Goal: Navigation & Orientation: Understand site structure

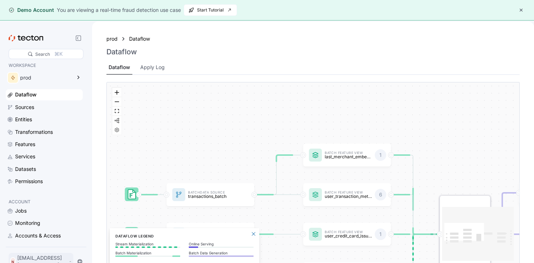
click at [35, 259] on div "N [EMAIL_ADDRESS][DOMAIN_NAME]" at bounding box center [41, 261] width 65 height 17
click at [40, 242] on div "Log Out" at bounding box center [31, 245] width 19 height 7
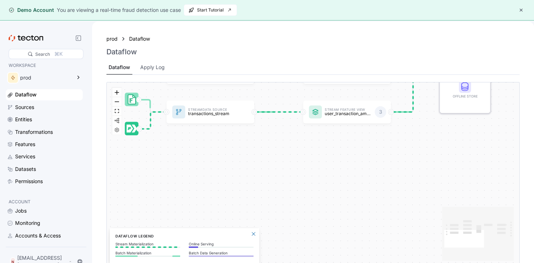
click at [35, 113] on div "Dataflow Sources Entities Transformations Features Services Datasets Permissions" at bounding box center [44, 137] width 77 height 97
click at [31, 105] on div "Sources" at bounding box center [24, 107] width 19 height 8
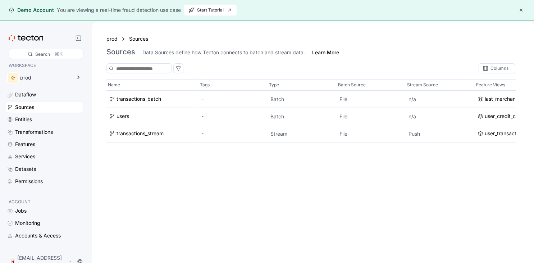
click at [47, 258] on div "N [EMAIL_ADDRESS][DOMAIN_NAME]" at bounding box center [46, 261] width 78 height 20
click at [257, 9] on button "button" at bounding box center [521, 10] width 9 height 9
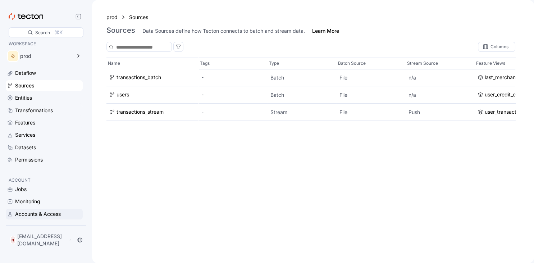
click at [38, 218] on div "Accounts & Access" at bounding box center [38, 214] width 46 height 8
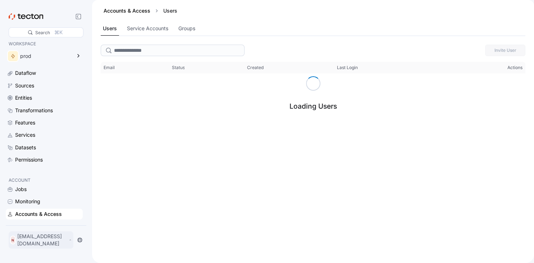
click at [46, 242] on p "[EMAIL_ADDRESS][DOMAIN_NAME]" at bounding box center [42, 240] width 50 height 14
click at [44, 213] on div "My Account" at bounding box center [36, 213] width 29 height 7
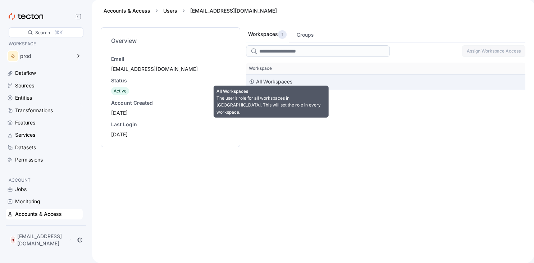
click at [257, 80] on div "All Workspaces" at bounding box center [274, 81] width 36 height 9
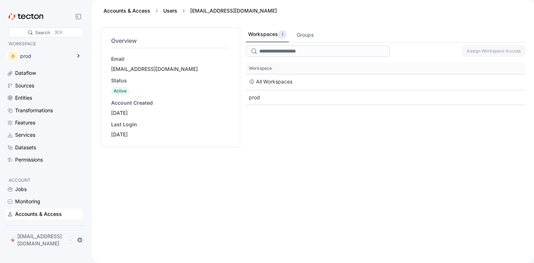
click at [141, 114] on div "2025-09-02" at bounding box center [170, 112] width 119 height 7
click at [122, 91] on span "Active" at bounding box center [120, 90] width 13 height 5
click at [257, 36] on div "Groups" at bounding box center [305, 35] width 17 height 8
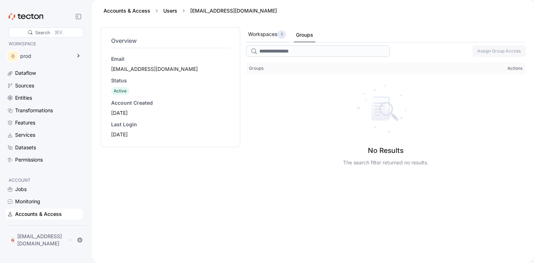
click at [257, 31] on div "Workspaces 1" at bounding box center [267, 34] width 38 height 9
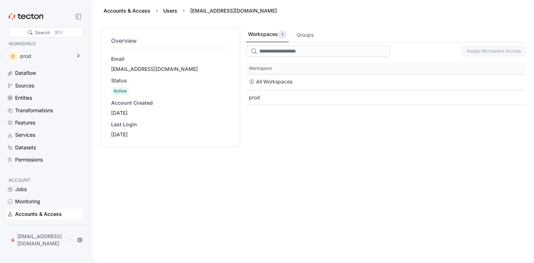
click at [92, 90] on div "Search ⌘K WORKSPACE prod Dataflow Sources Entities Transformations Features Ser…" at bounding box center [46, 131] width 92 height 263
click at [39, 202] on div "Monitoring" at bounding box center [44, 201] width 77 height 11
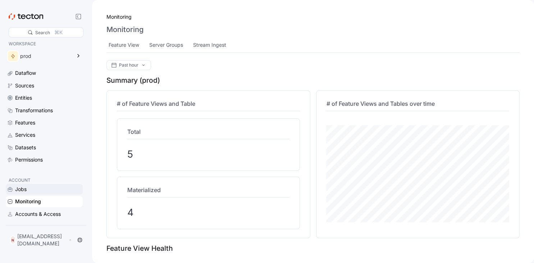
click at [35, 194] on div "Jobs" at bounding box center [44, 189] width 77 height 11
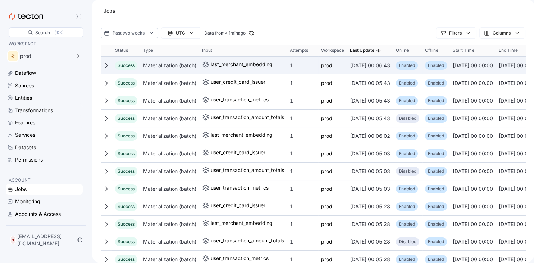
click at [105, 65] on icon at bounding box center [107, 66] width 6 height 6
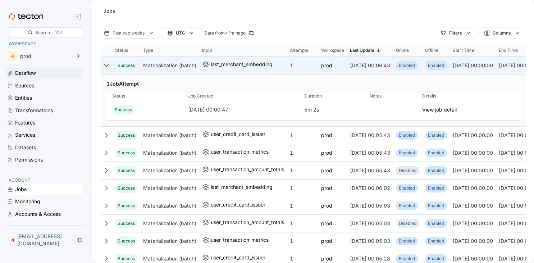
click at [41, 74] on div "Dataflow" at bounding box center [48, 73] width 66 height 8
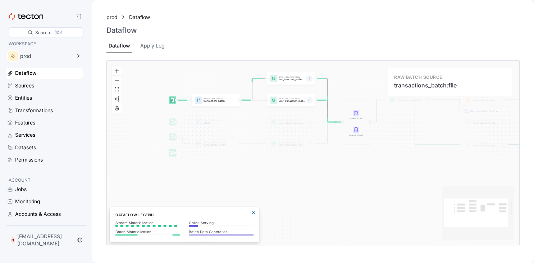
drag, startPoint x: 131, startPoint y: 136, endPoint x: 172, endPoint y: 103, distance: 52.7
click at [172, 103] on rect at bounding box center [173, 100] width 8 height 8
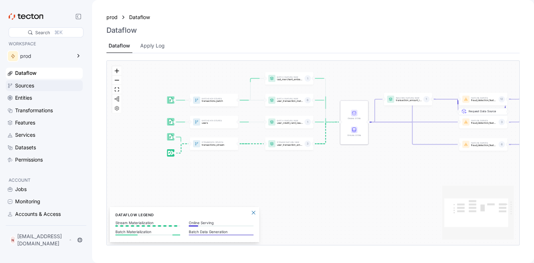
click at [38, 88] on div "Sources" at bounding box center [48, 86] width 66 height 8
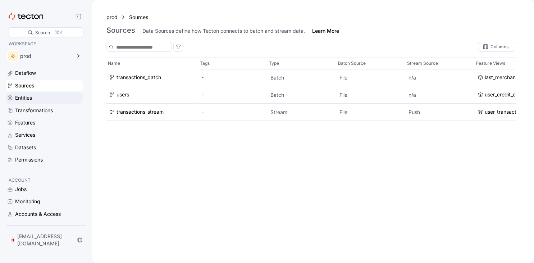
click at [36, 94] on div "Entities" at bounding box center [48, 98] width 66 height 8
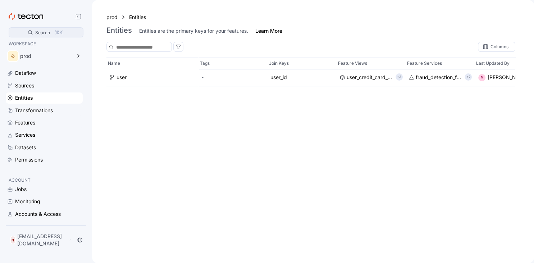
click at [48, 32] on div "Search" at bounding box center [42, 32] width 15 height 7
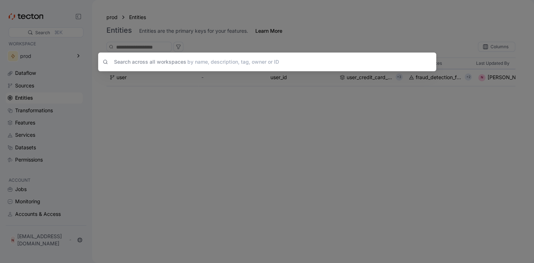
click at [138, 59] on input at bounding box center [266, 62] width 310 height 12
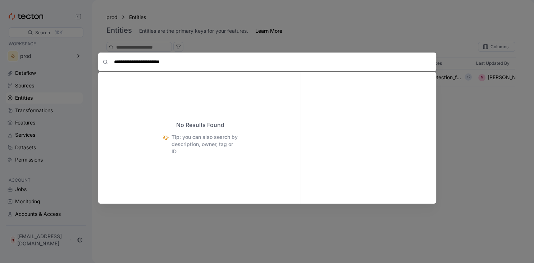
type input "**********"
click at [257, 109] on div "**********" at bounding box center [267, 131] width 534 height 263
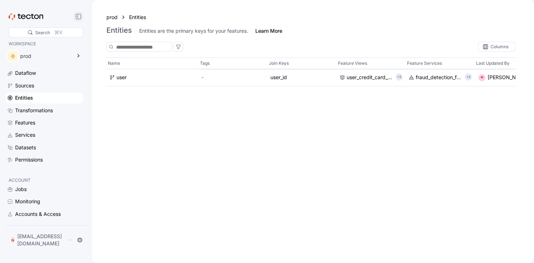
click at [76, 17] on icon at bounding box center [78, 17] width 6 height 6
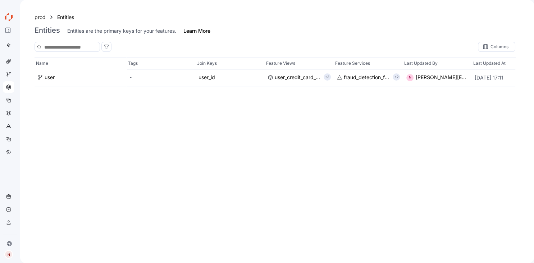
click at [11, 15] on icon at bounding box center [12, 17] width 2 height 5
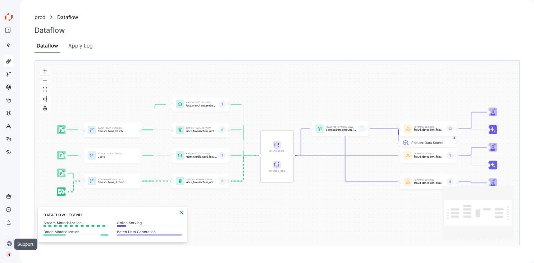
click at [8, 242] on icon at bounding box center [9, 243] width 4 height 4
click at [50, 247] on div "What's New" at bounding box center [45, 249] width 29 height 7
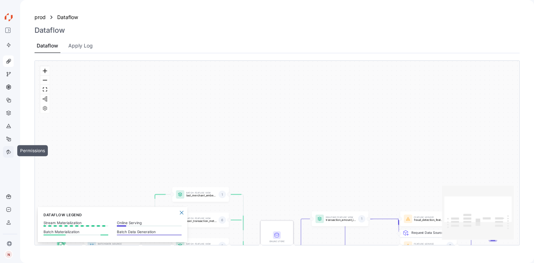
click at [6, 152] on icon at bounding box center [9, 152] width 6 height 6
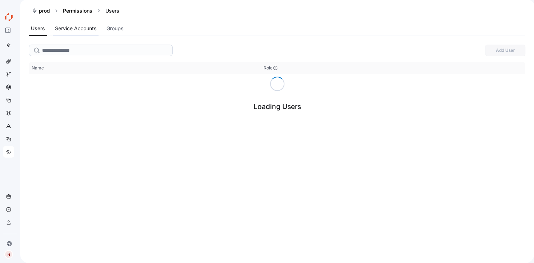
click at [90, 27] on div "Service Accounts" at bounding box center [75, 28] width 41 height 8
click at [125, 23] on div "Groups" at bounding box center [114, 29] width 21 height 14
click at [7, 123] on div at bounding box center [9, 126] width 12 height 12
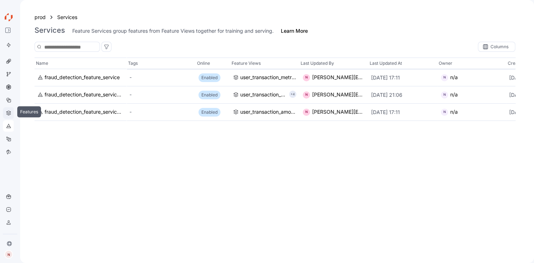
click at [8, 117] on div at bounding box center [9, 113] width 12 height 12
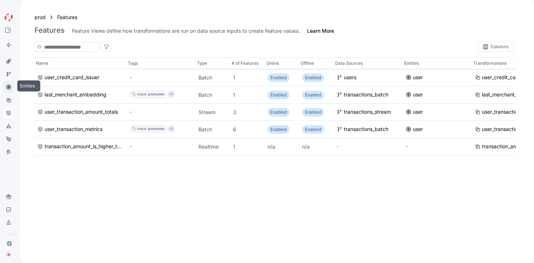
drag, startPoint x: 9, startPoint y: 80, endPoint x: 9, endPoint y: 86, distance: 5.8
click at [9, 86] on div "Dataflow Sources Entities Transformations Features Services Datasets Permissions" at bounding box center [8, 106] width 11 height 102
click at [9, 86] on icon at bounding box center [9, 87] width 6 height 6
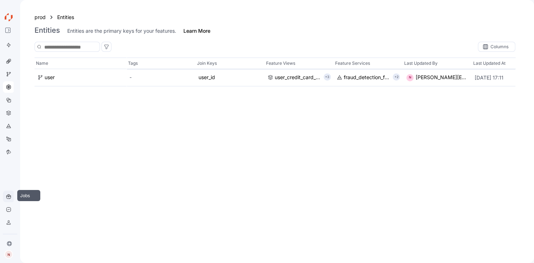
click at [12, 195] on div at bounding box center [9, 197] width 12 height 12
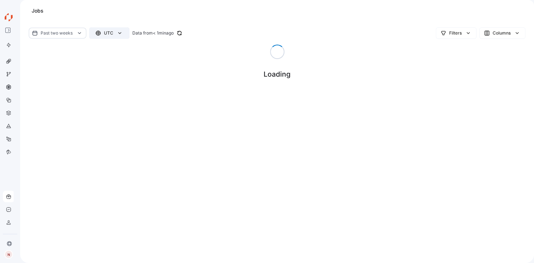
click at [124, 31] on span "UTC" at bounding box center [109, 33] width 31 height 11
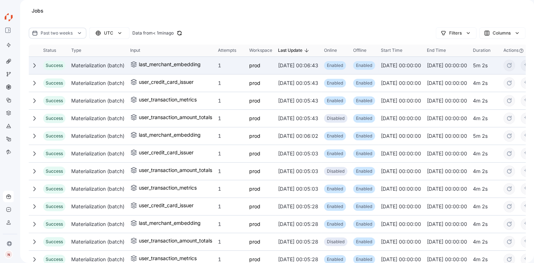
click at [248, 66] on div "prod" at bounding box center [260, 65] width 29 height 14
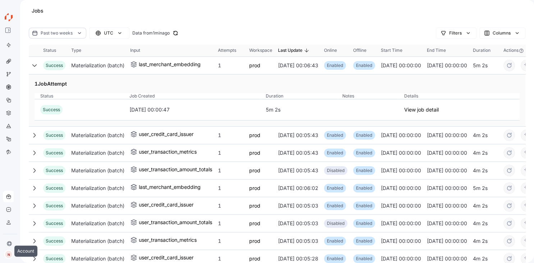
click at [12, 251] on span "N" at bounding box center [9, 254] width 10 height 9
click at [43, 250] on div "Log Out" at bounding box center [39, 253] width 19 height 7
